Goal: Information Seeking & Learning: Learn about a topic

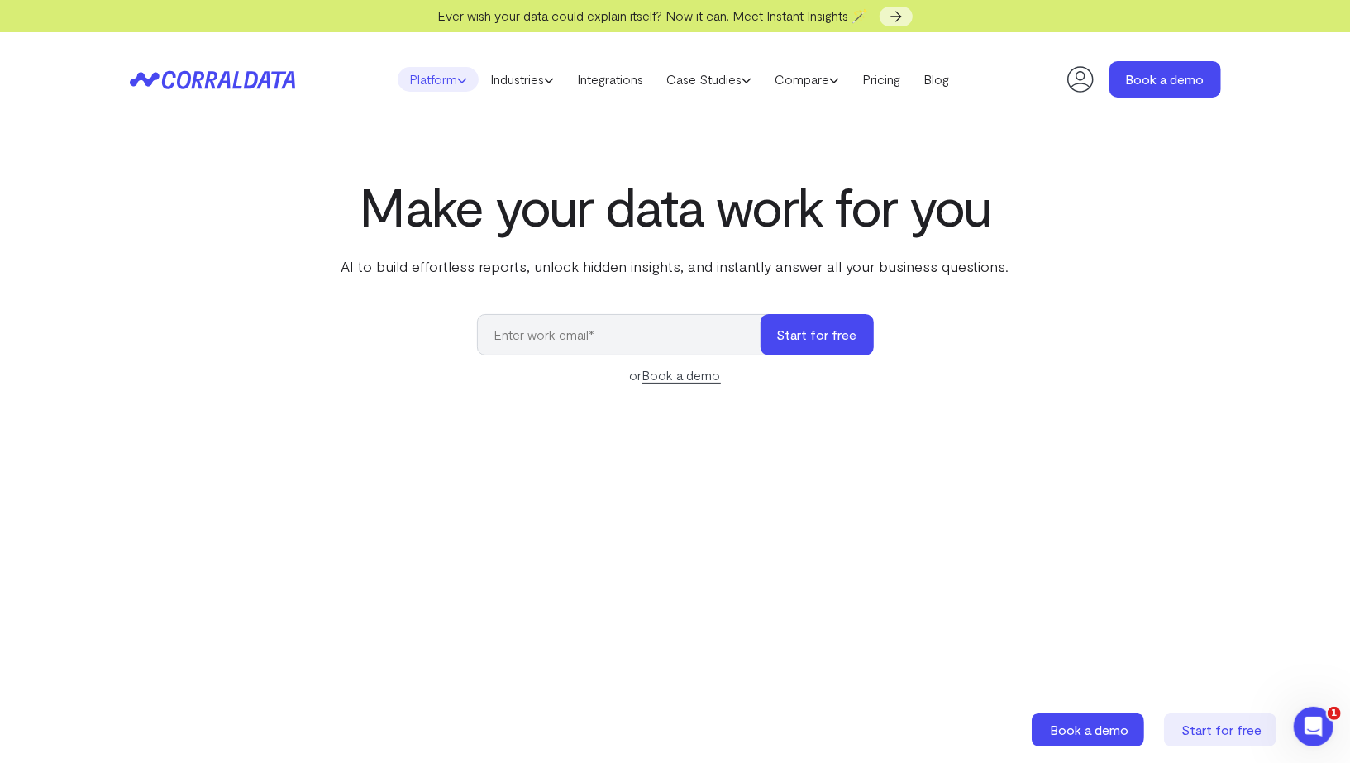
click at [414, 77] on link "Platform" at bounding box center [438, 79] width 81 height 25
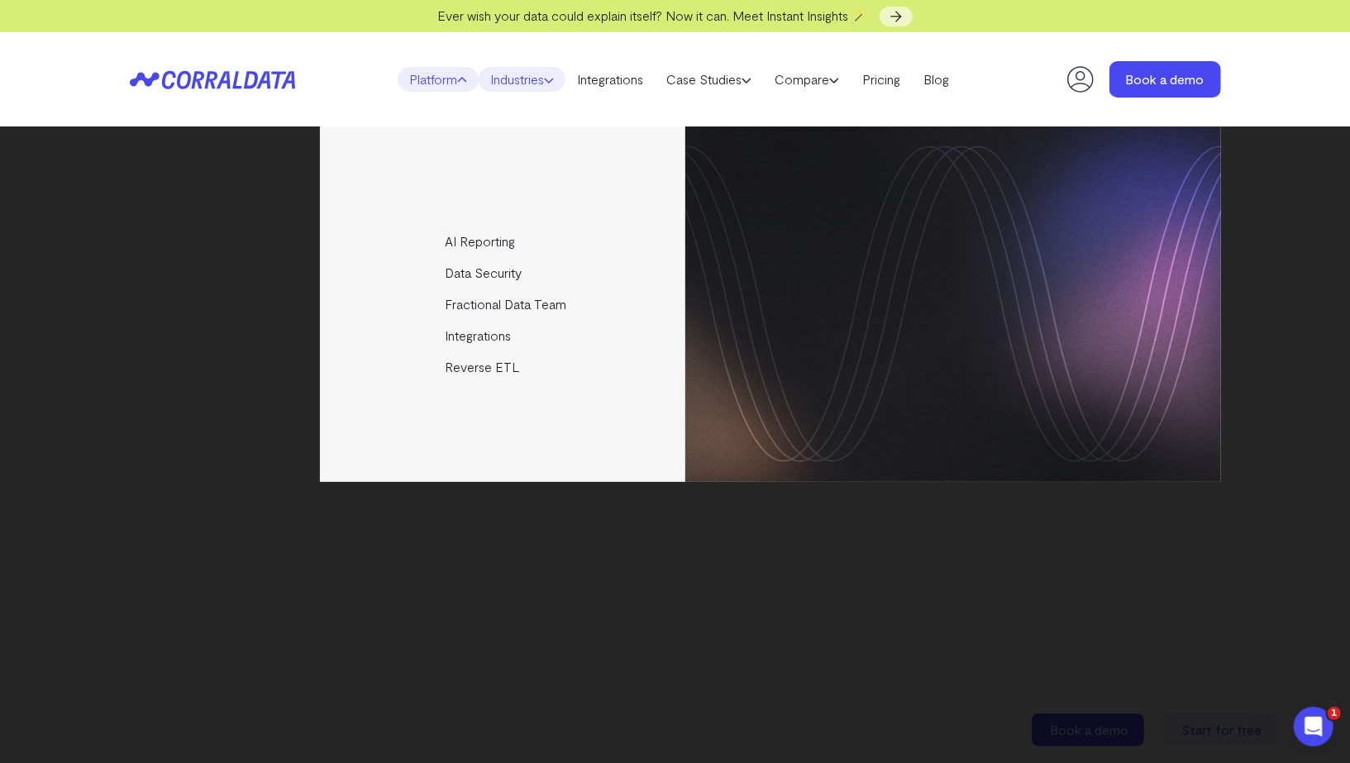
click at [525, 77] on link "Industries" at bounding box center [522, 79] width 87 height 25
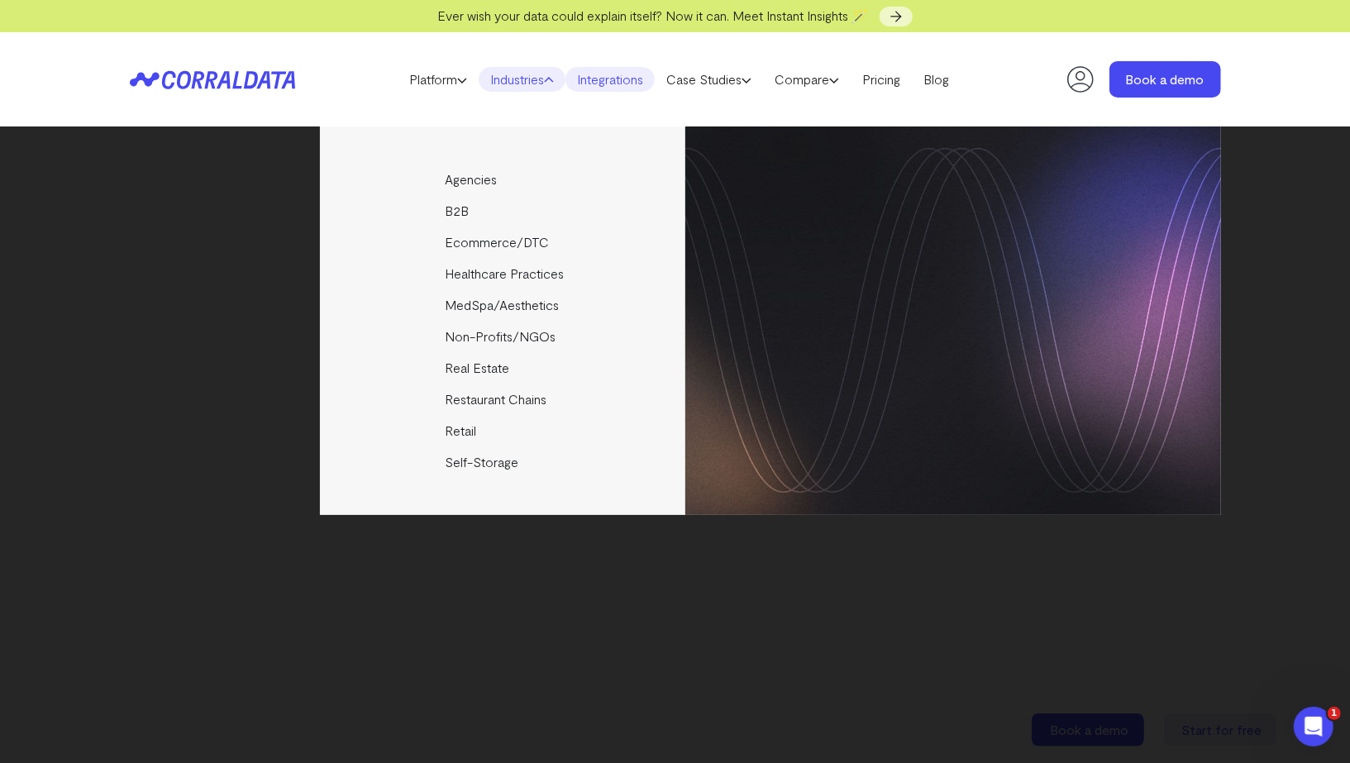
click at [622, 77] on link "Integrations" at bounding box center [609, 79] width 89 height 25
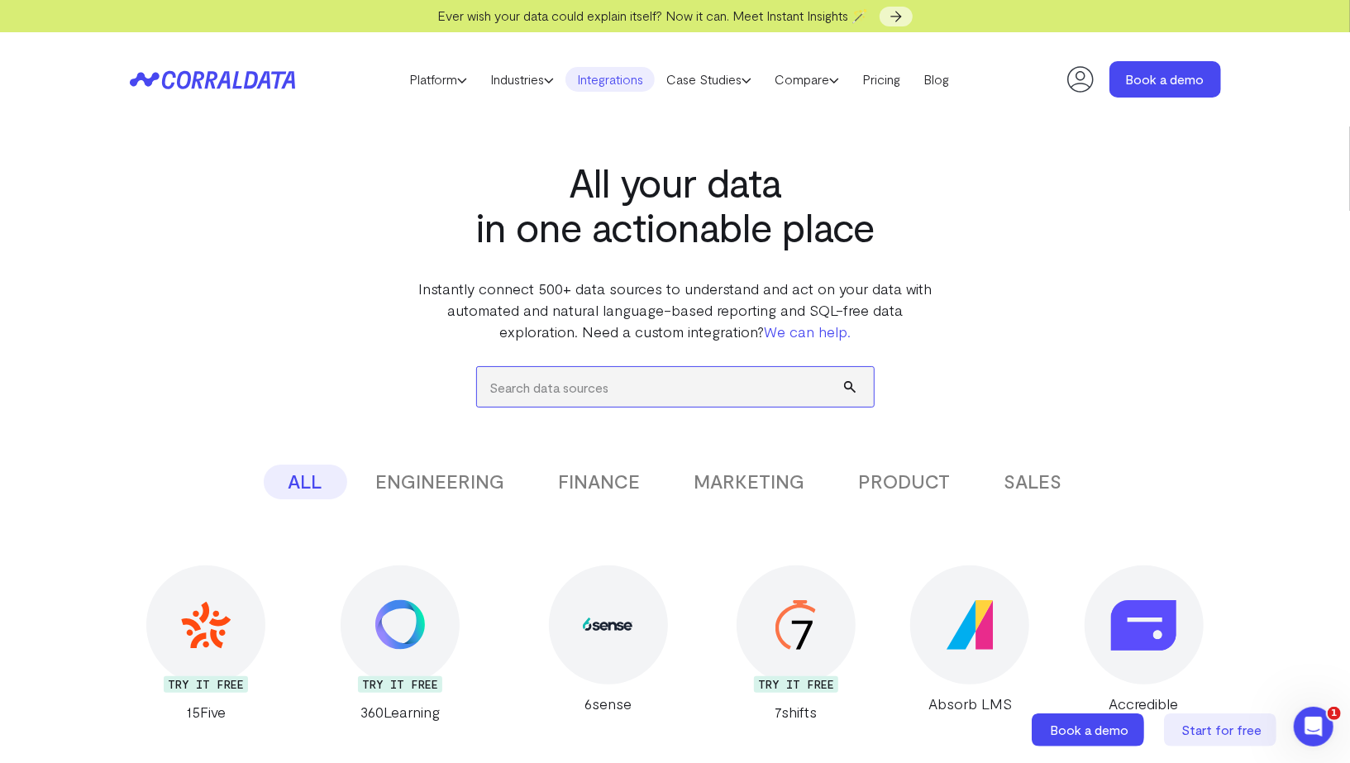
click at [543, 391] on input "search" at bounding box center [675, 387] width 397 height 40
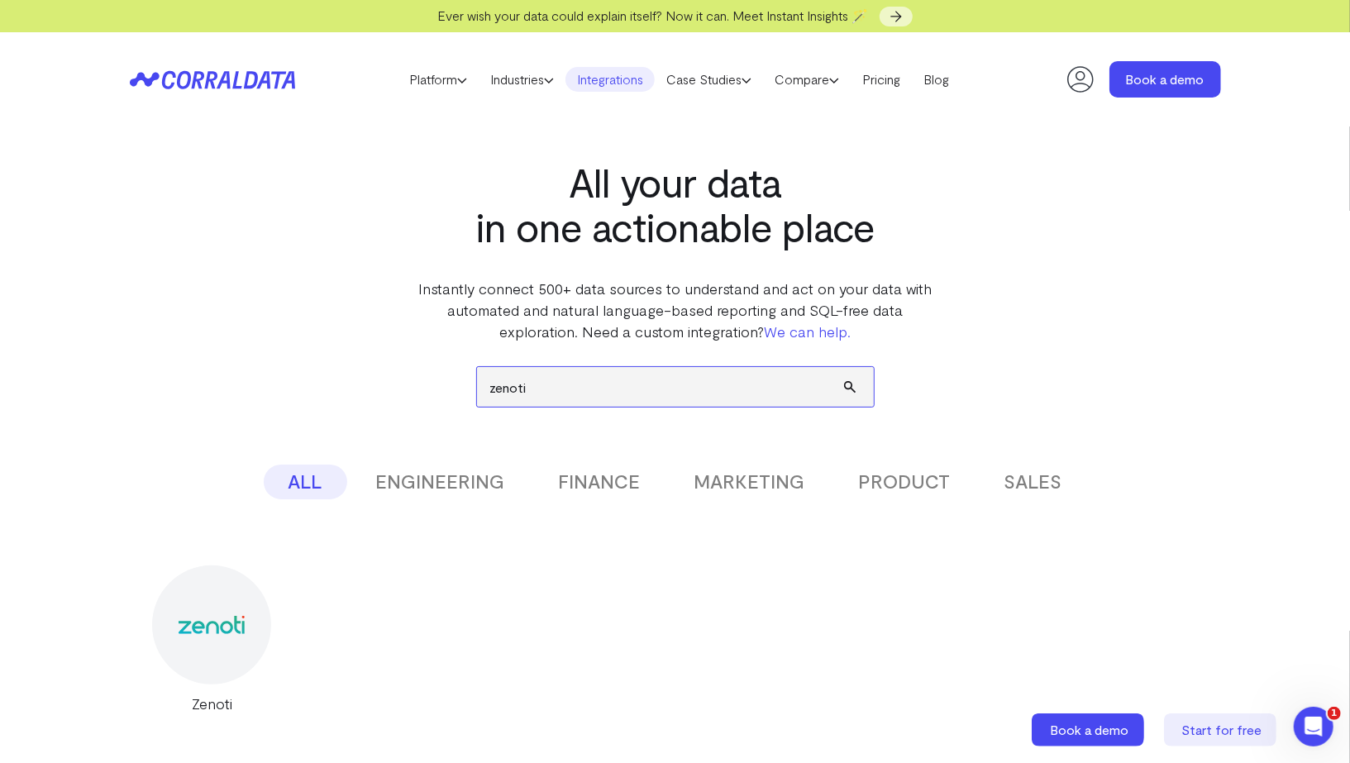
type input "zenoti"
click at [215, 603] on div at bounding box center [211, 624] width 119 height 119
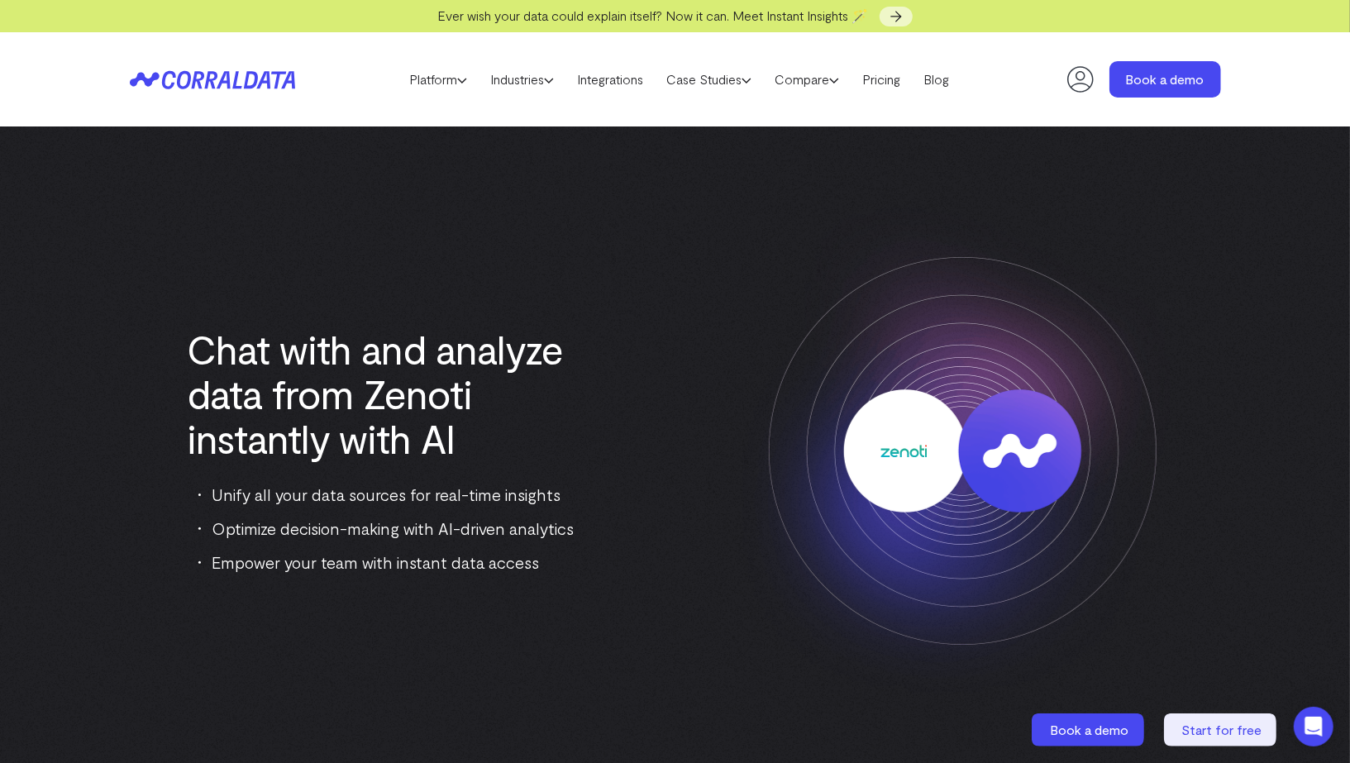
click at [206, 627] on div "Chat with and analyze data from Zenoti instantly with AI Unify all your data so…" at bounding box center [675, 451] width 1091 height 517
click at [258, 64] on header "Platform AI Reporting Use AI to effortlessly answer any business questions from…" at bounding box center [675, 79] width 1091 height 94
click at [257, 69] on header "Platform AI Reporting Use AI to effortlessly answer any business questions from…" at bounding box center [675, 79] width 1091 height 94
click at [257, 71] on icon at bounding box center [212, 79] width 165 height 19
